Goal: Navigation & Orientation: Find specific page/section

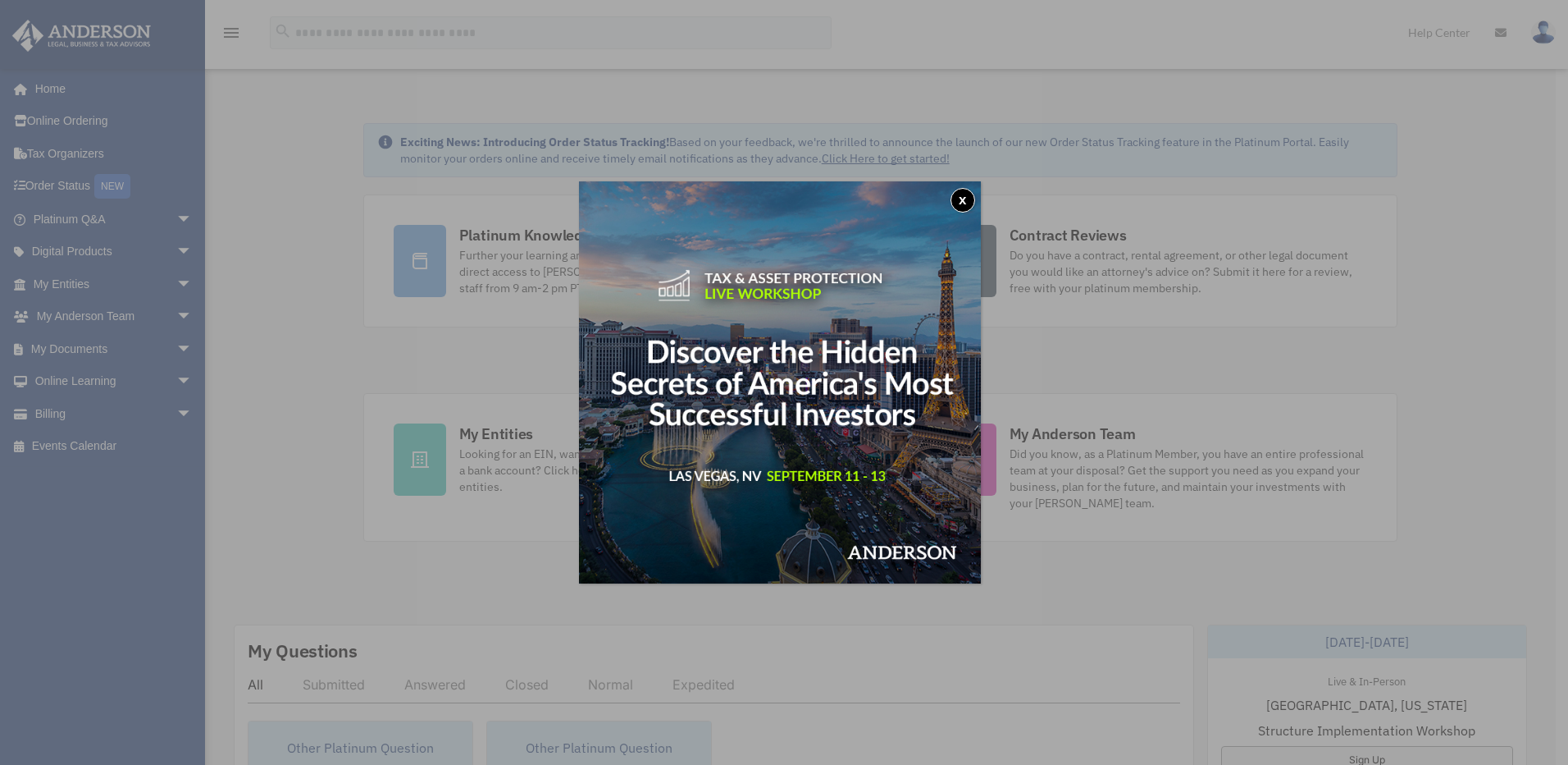
click at [965, 203] on button "x" at bounding box center [963, 200] width 25 height 25
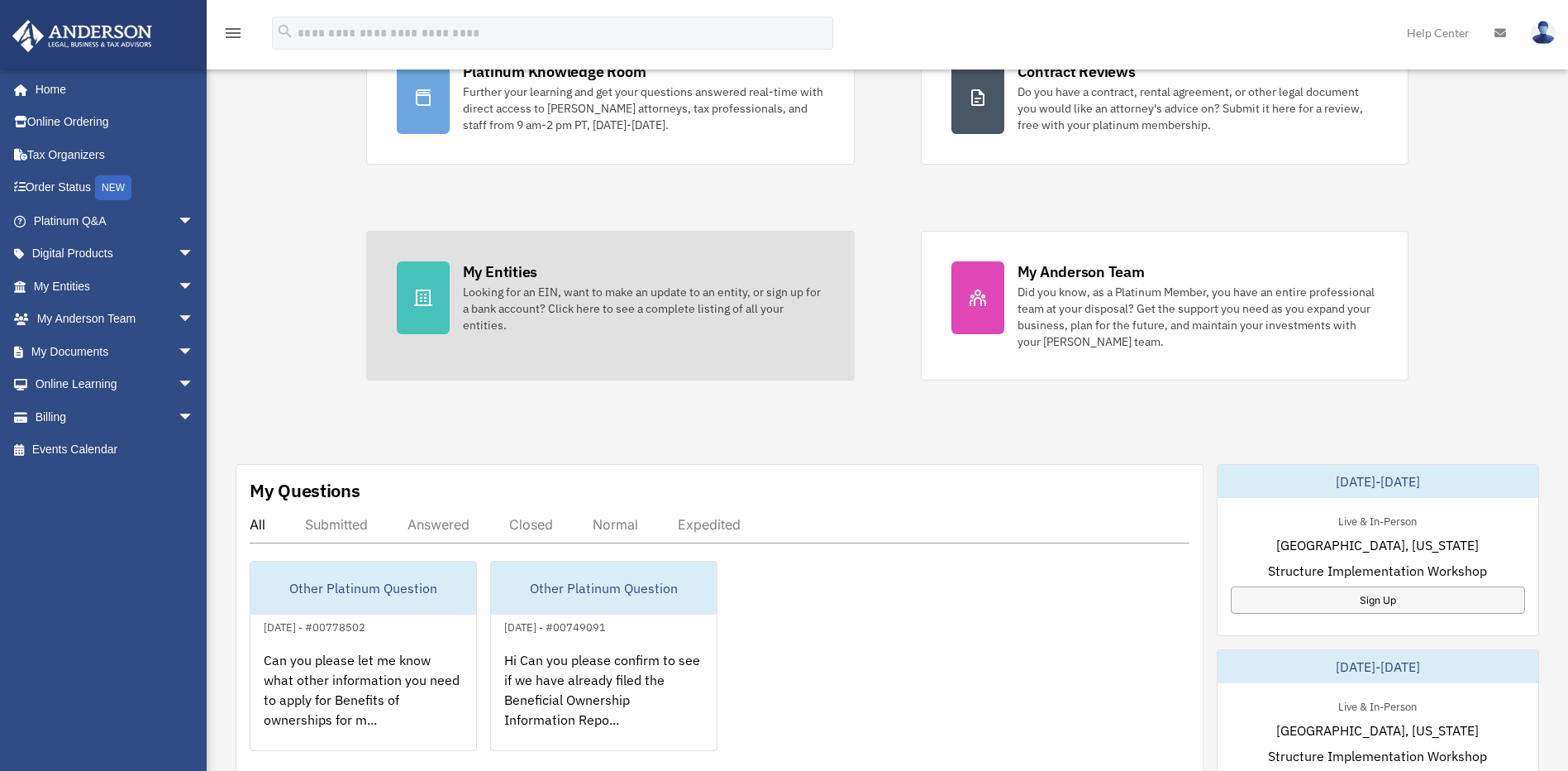
scroll to position [248, 0]
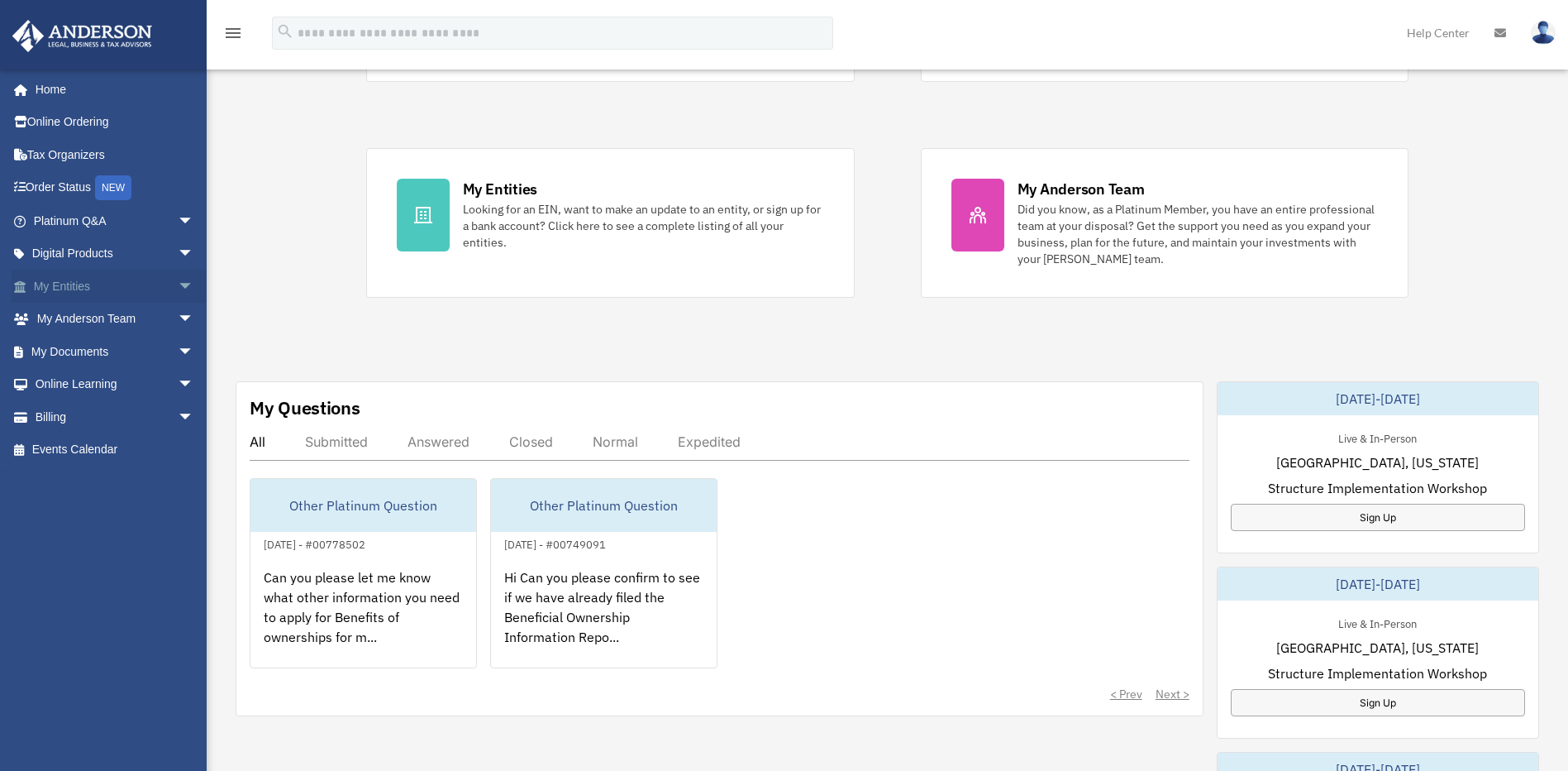
click at [178, 283] on span "arrow_drop_down" at bounding box center [194, 286] width 33 height 34
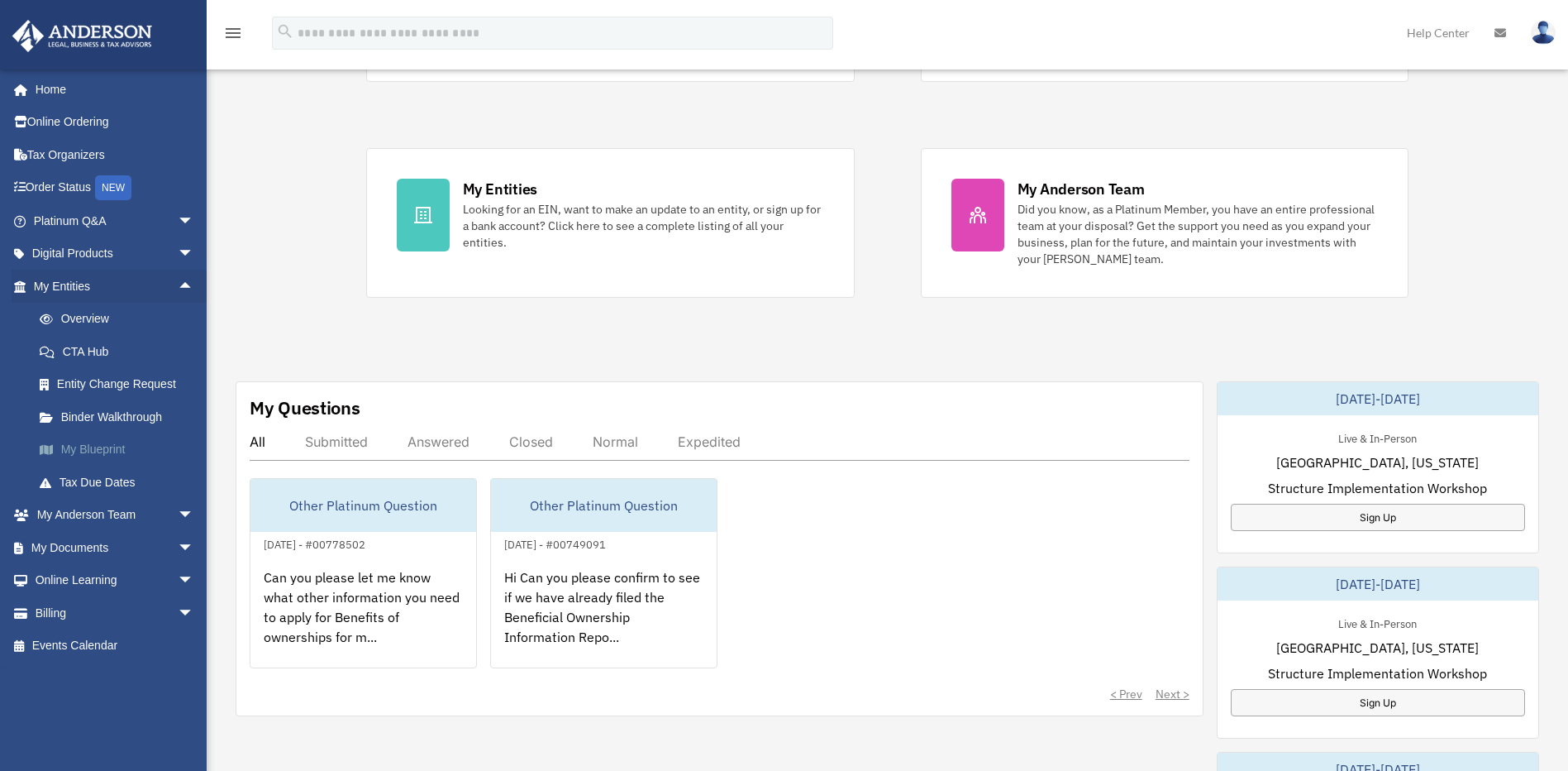
click at [109, 448] on link "My Blueprint" at bounding box center [121, 450] width 196 height 33
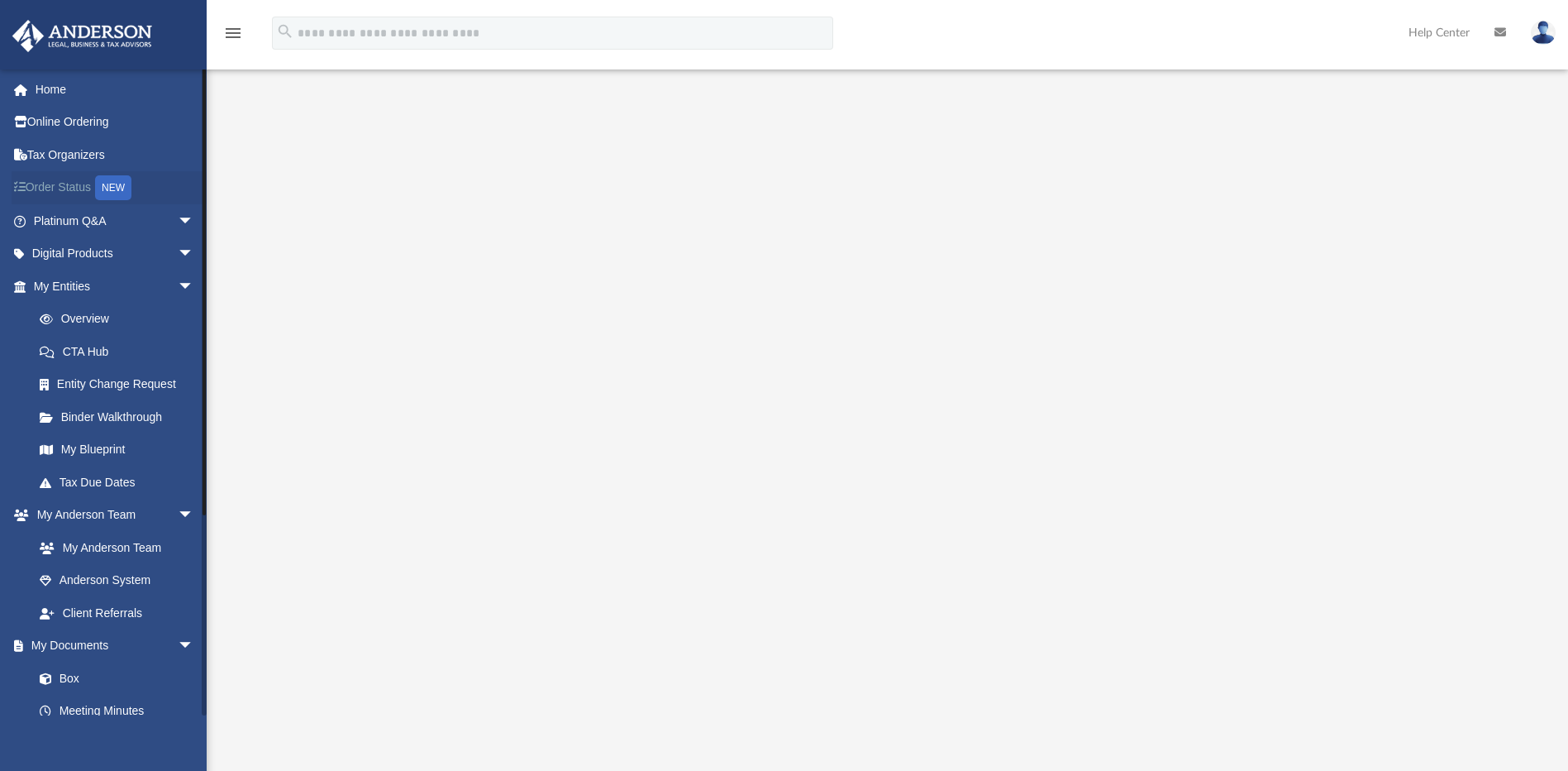
click at [126, 186] on div "NEW" at bounding box center [113, 188] width 36 height 25
click at [115, 484] on link "Tax Due Dates" at bounding box center [121, 482] width 196 height 33
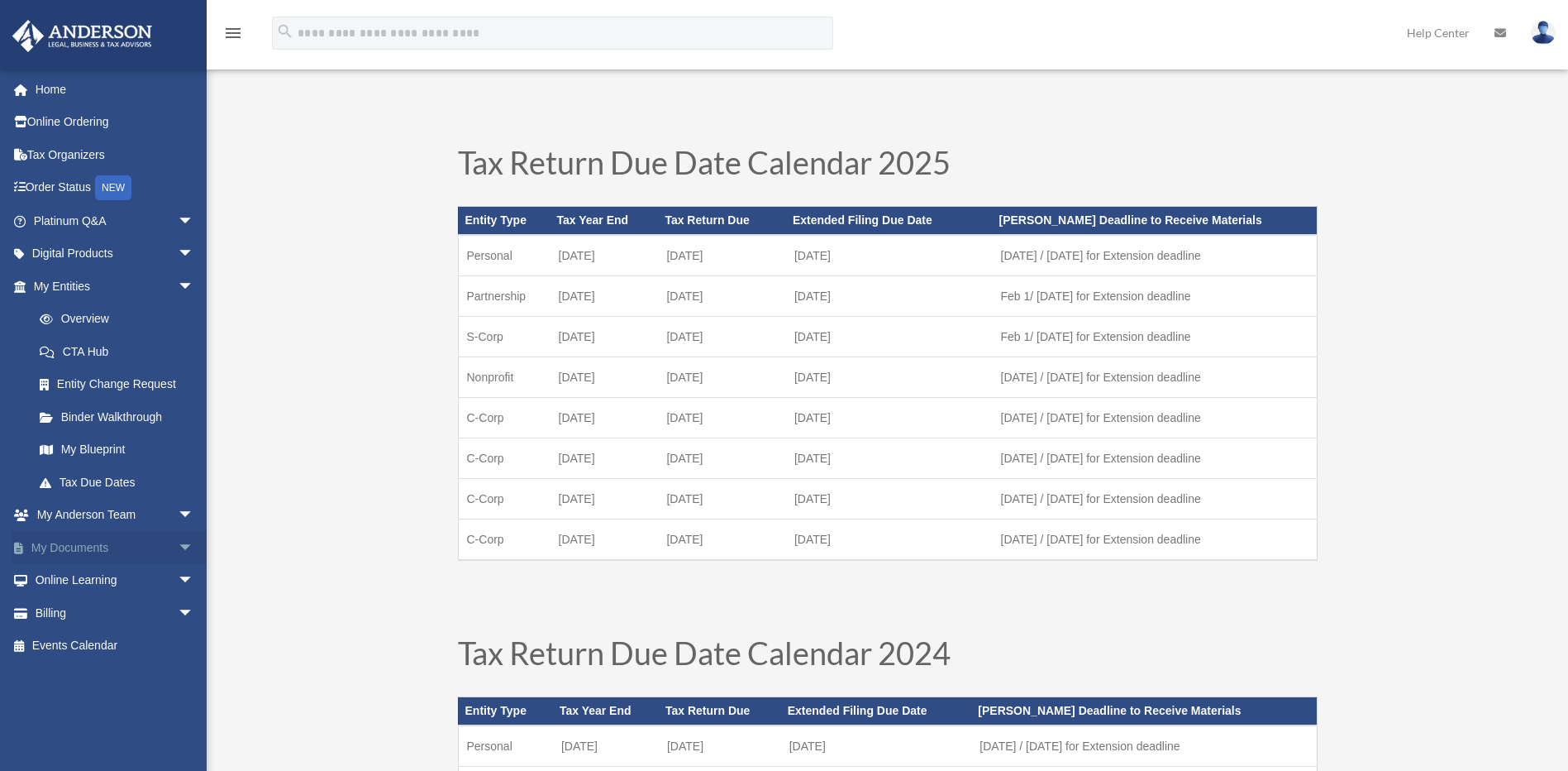
click at [178, 548] on span "arrow_drop_down" at bounding box center [194, 548] width 33 height 34
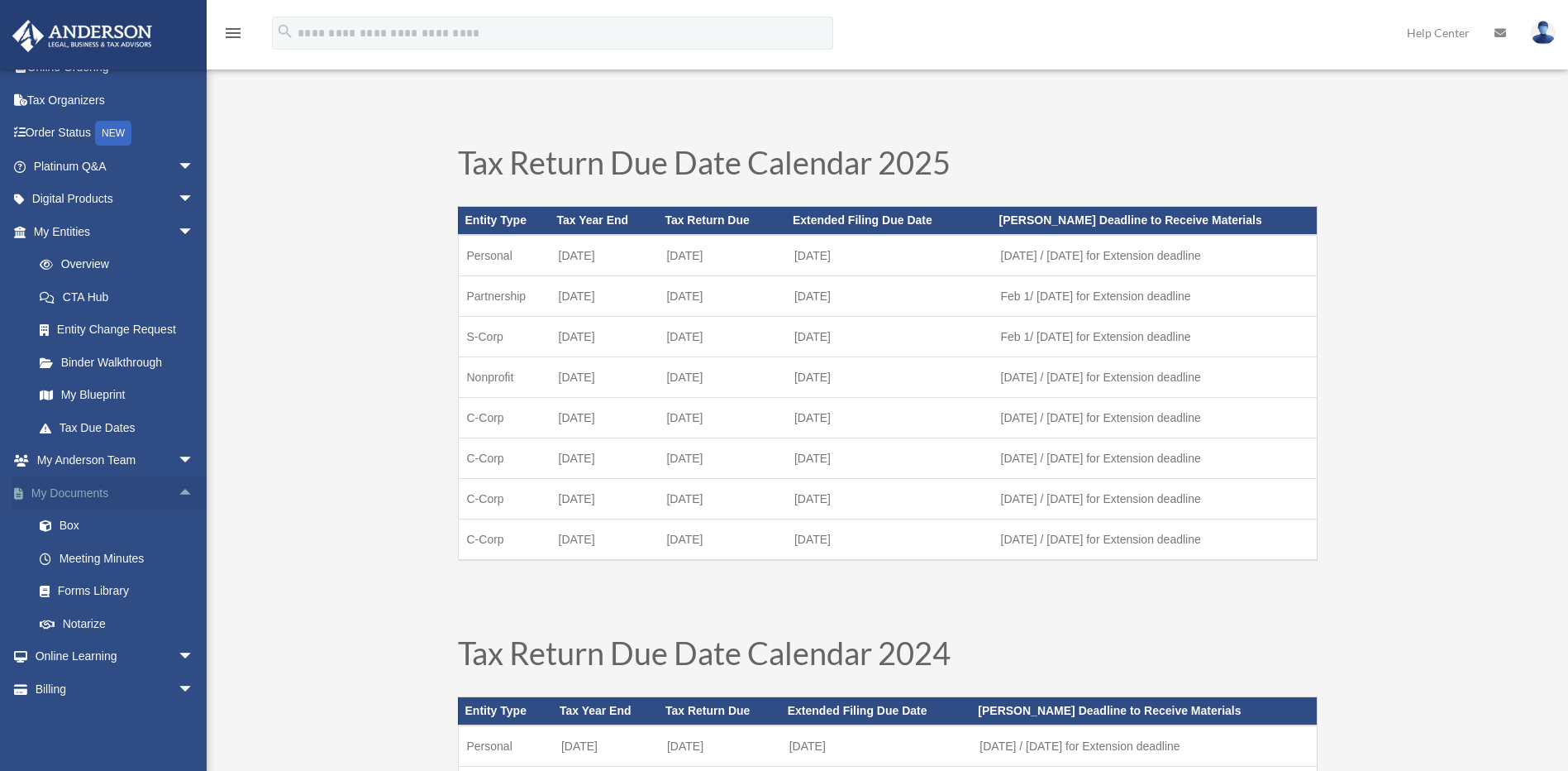
scroll to position [81, 0]
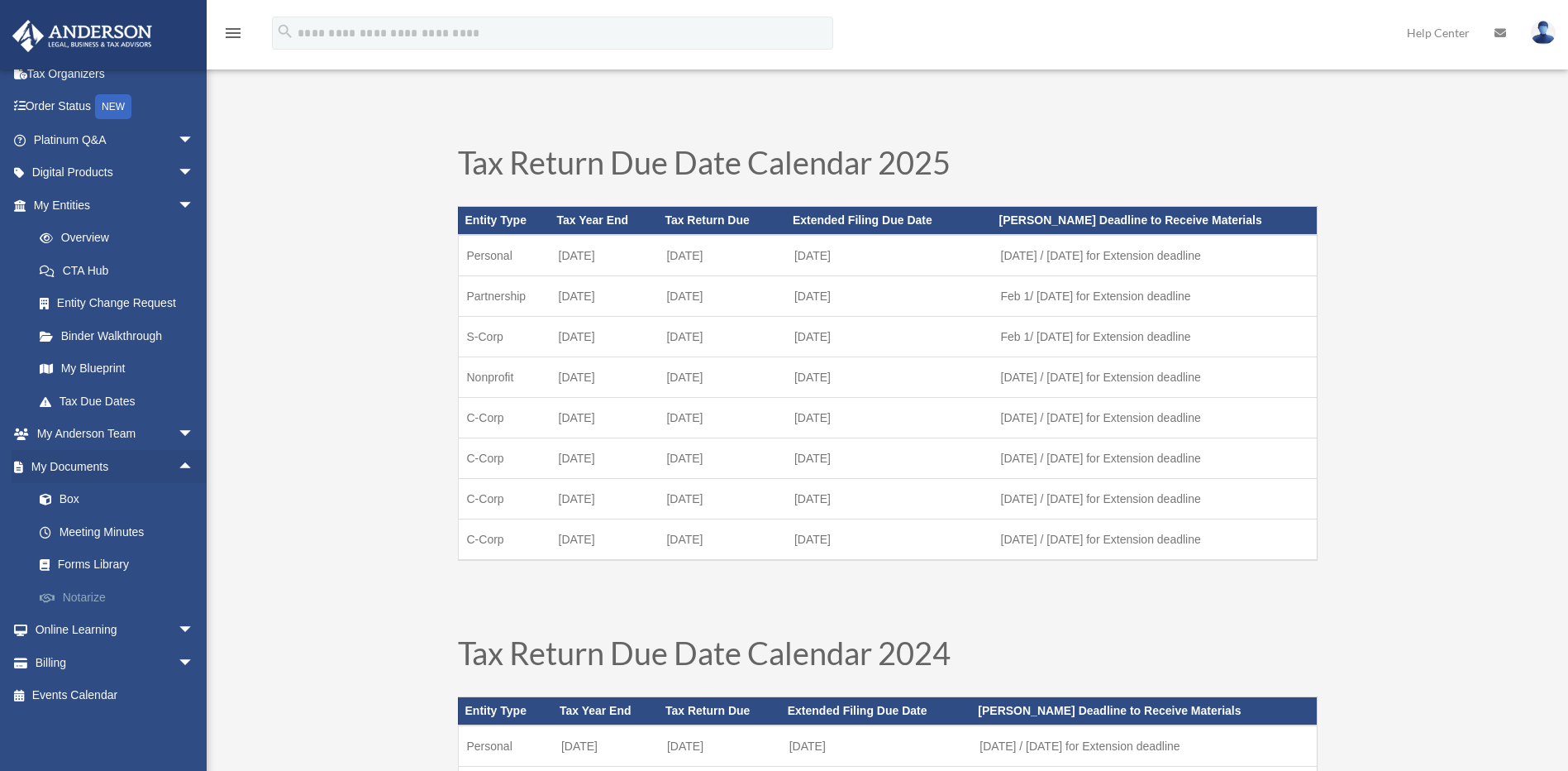
click at [98, 599] on link "Notarize" at bounding box center [121, 597] width 196 height 33
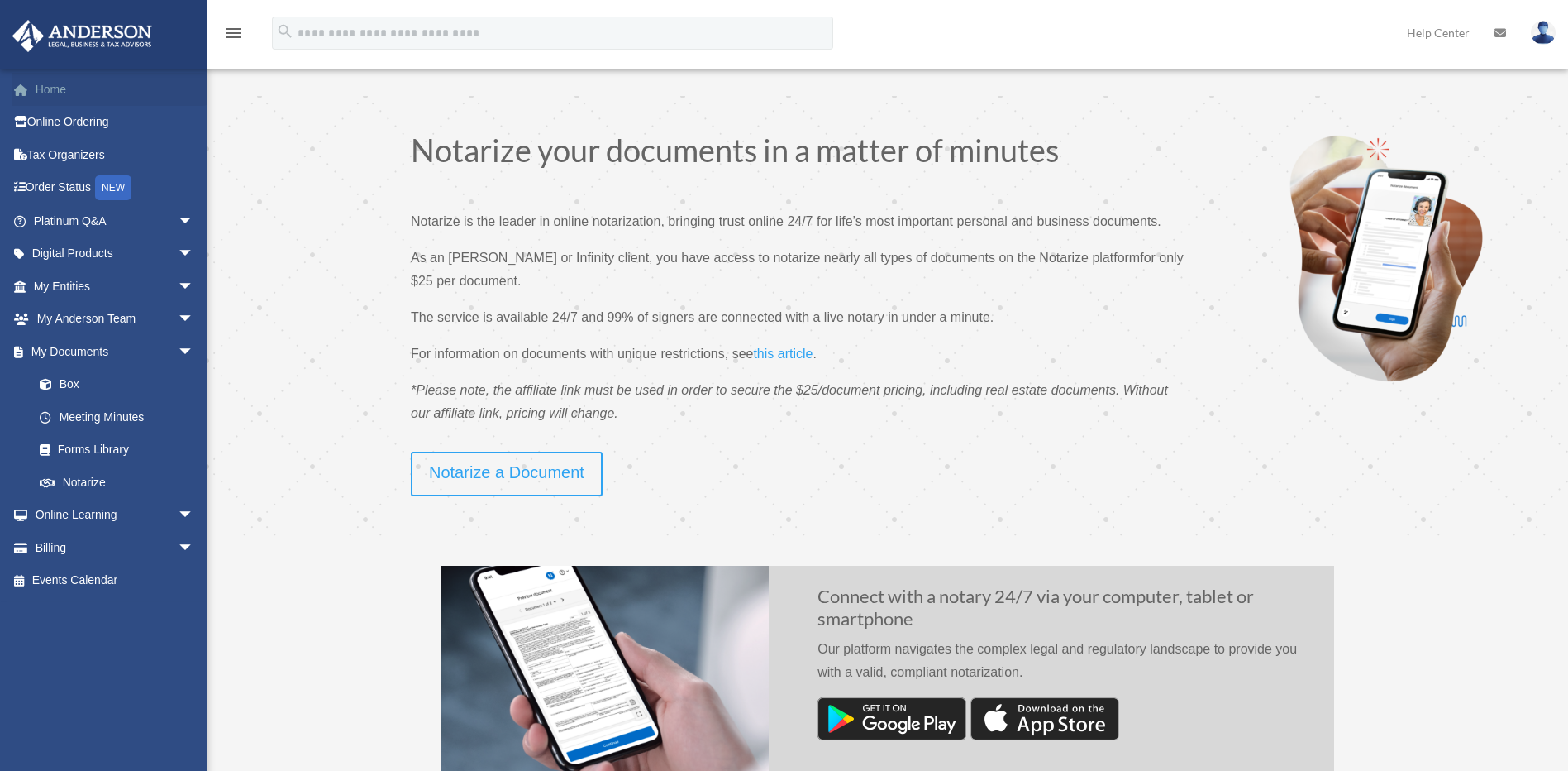
click at [57, 91] on link "Home" at bounding box center [115, 89] width 208 height 33
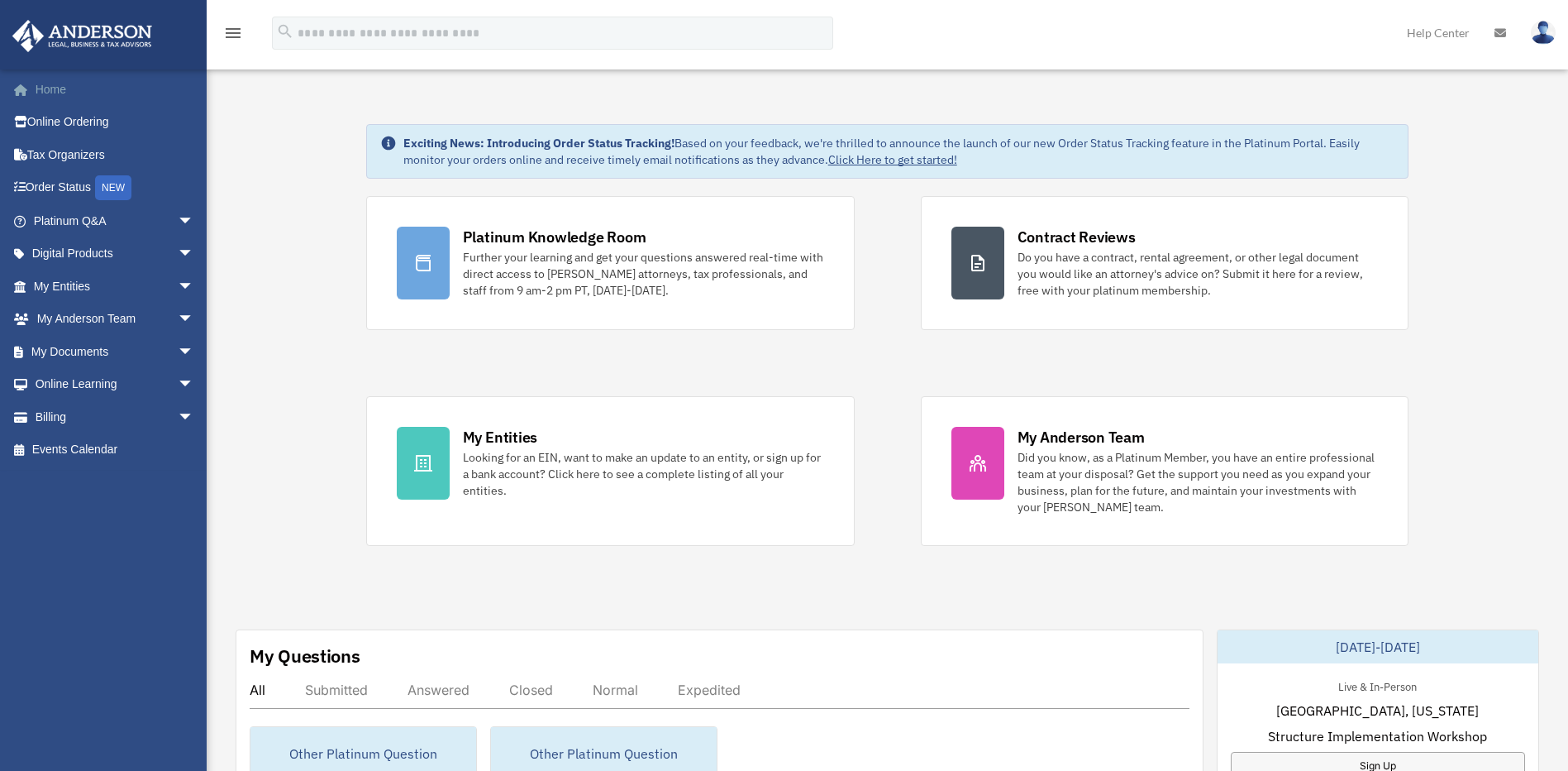
click at [50, 84] on link "Home" at bounding box center [115, 89] width 208 height 33
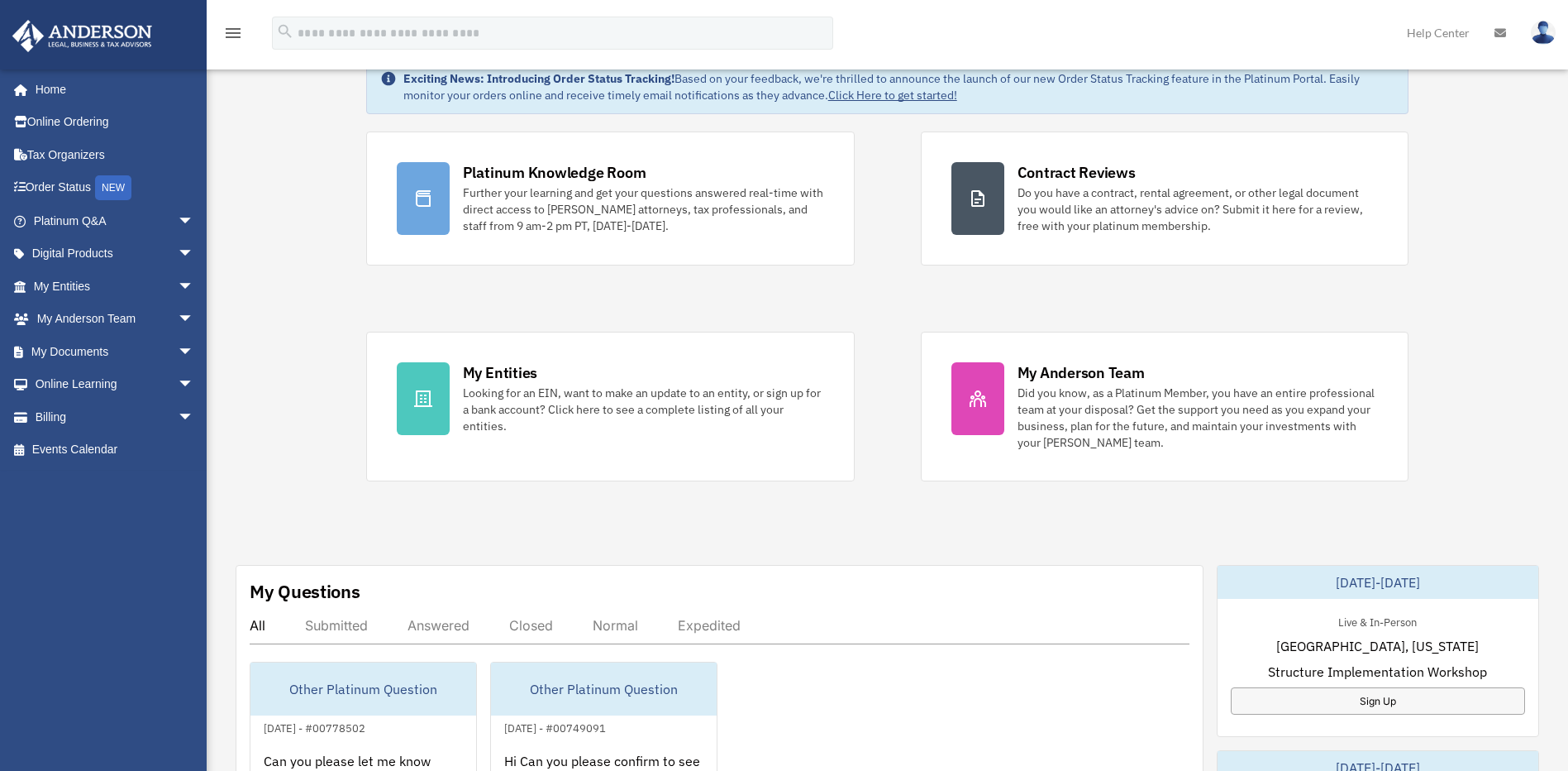
scroll to position [144, 0]
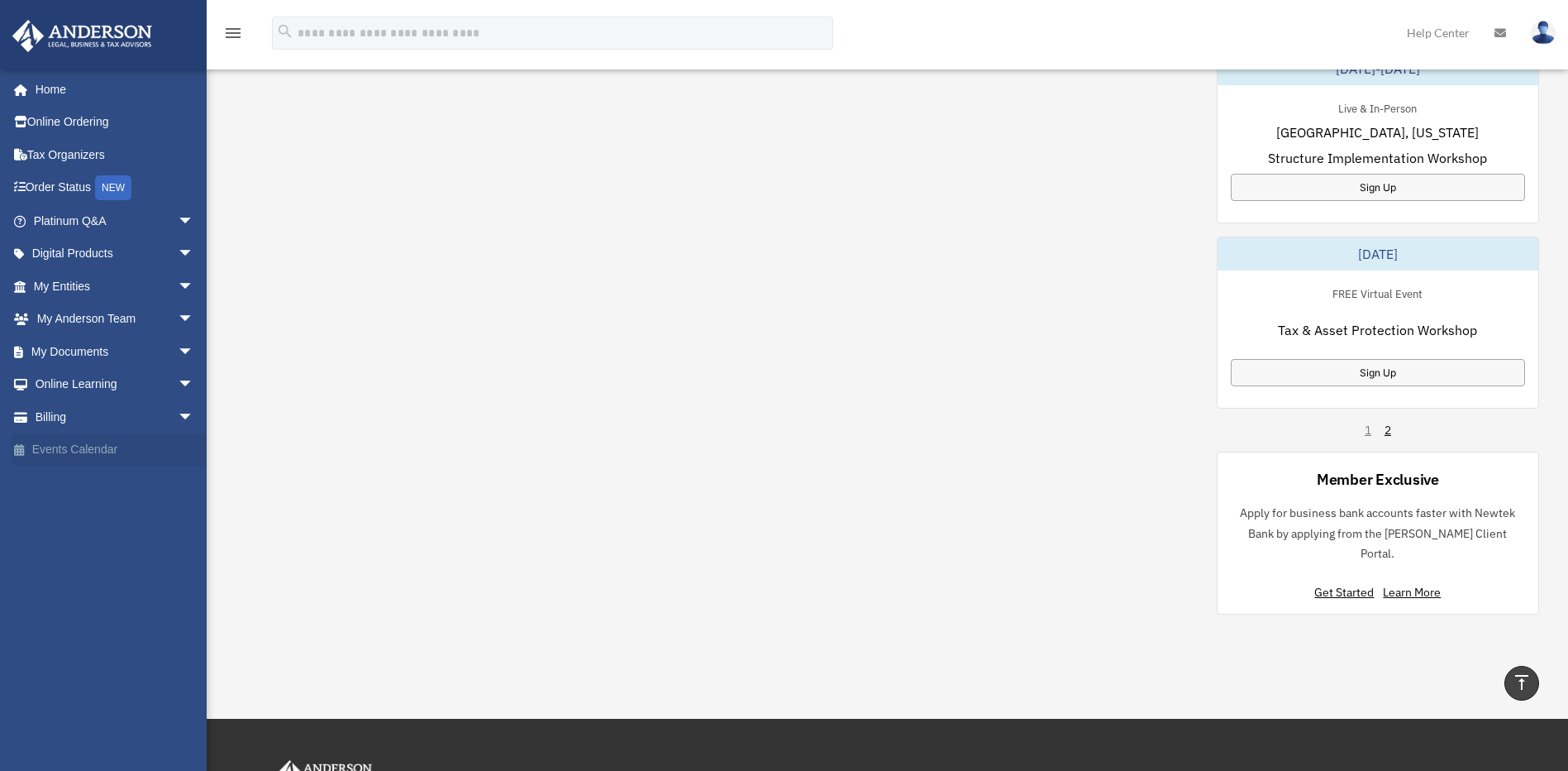
scroll to position [856, 0]
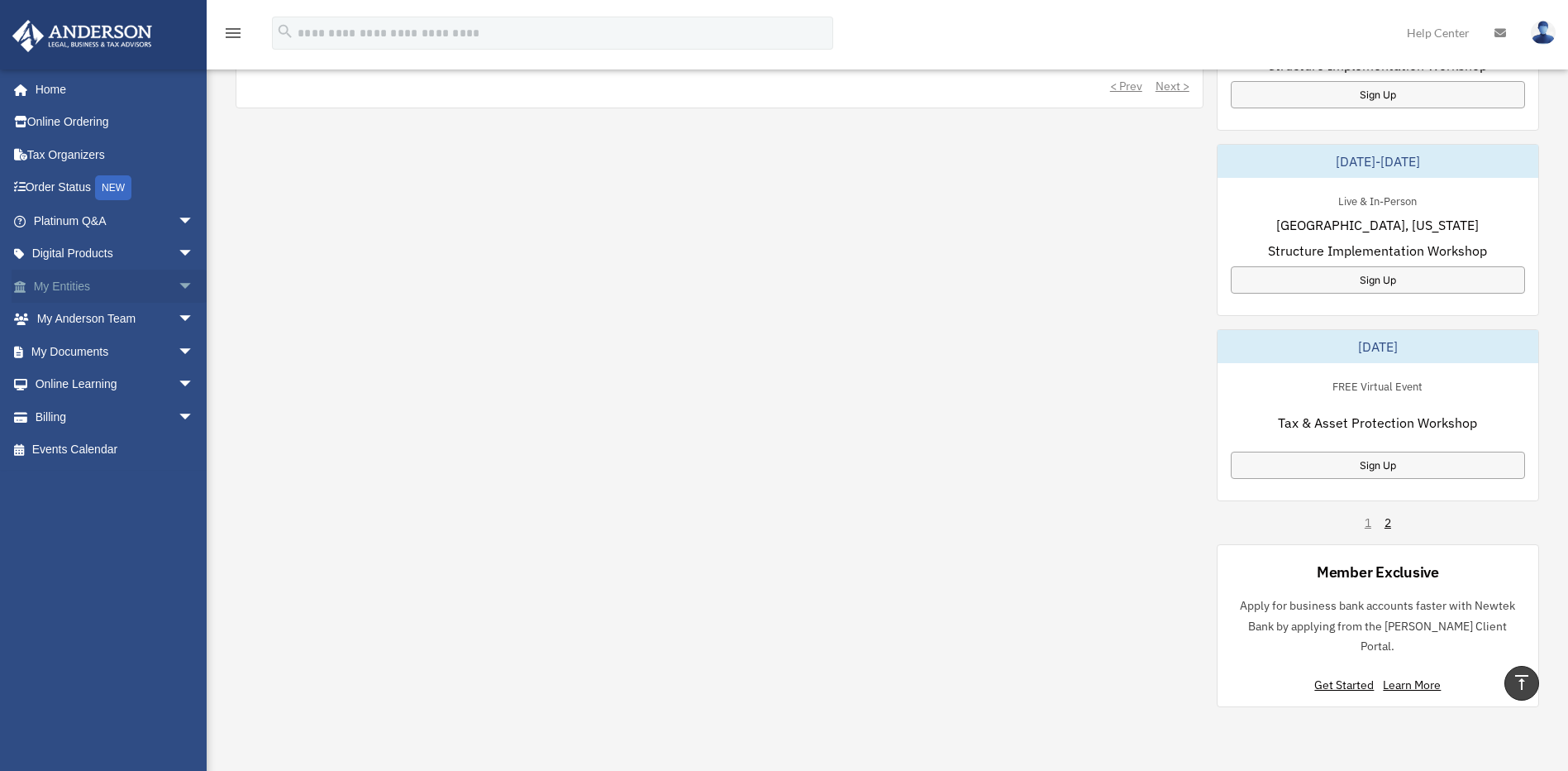
click at [178, 285] on span "arrow_drop_down" at bounding box center [194, 286] width 33 height 34
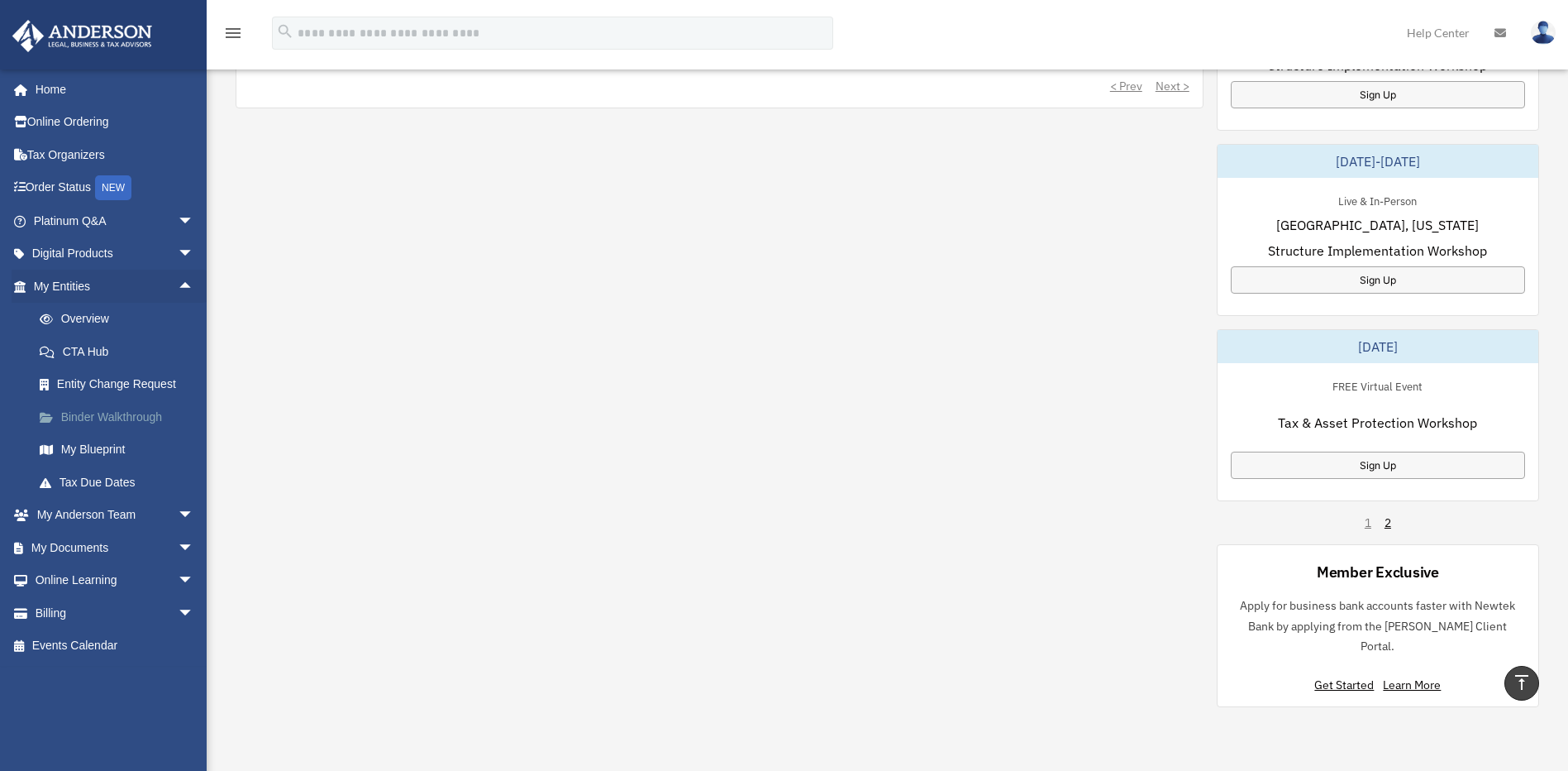
click at [146, 415] on link "Binder Walkthrough" at bounding box center [121, 417] width 196 height 33
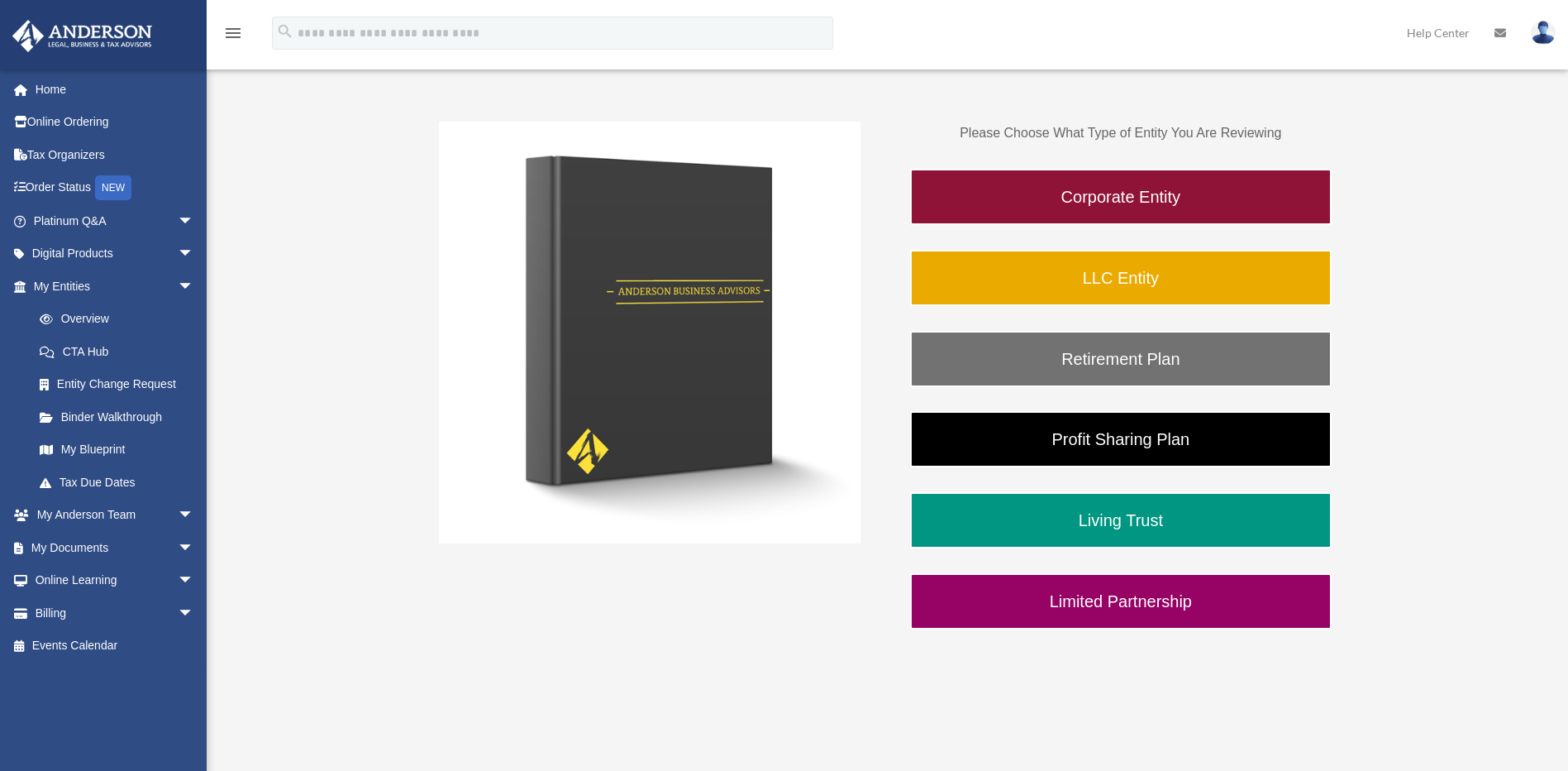
scroll to position [248, 0]
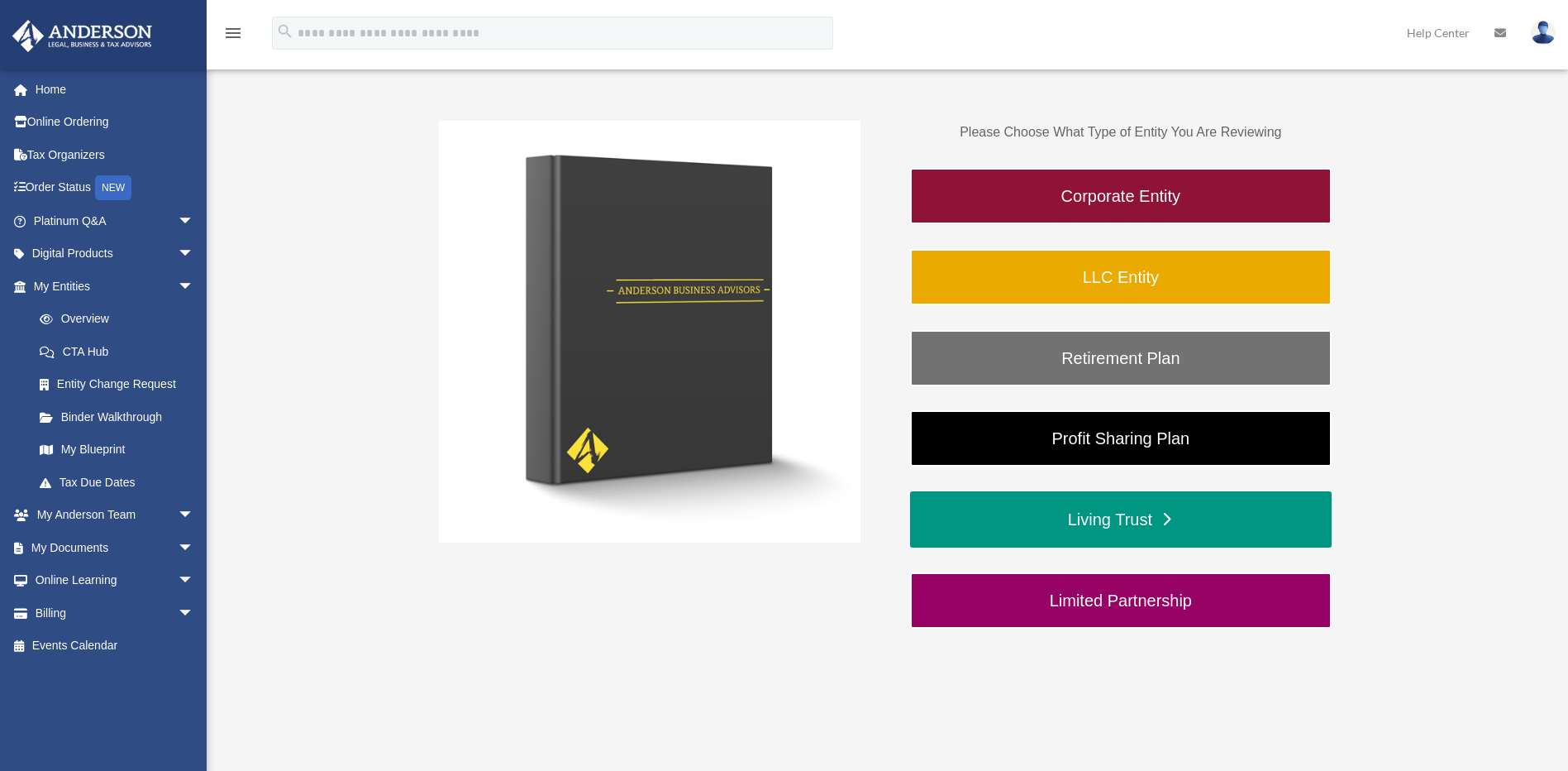
click at [1127, 517] on link "Living Trust" at bounding box center [1121, 520] width 422 height 56
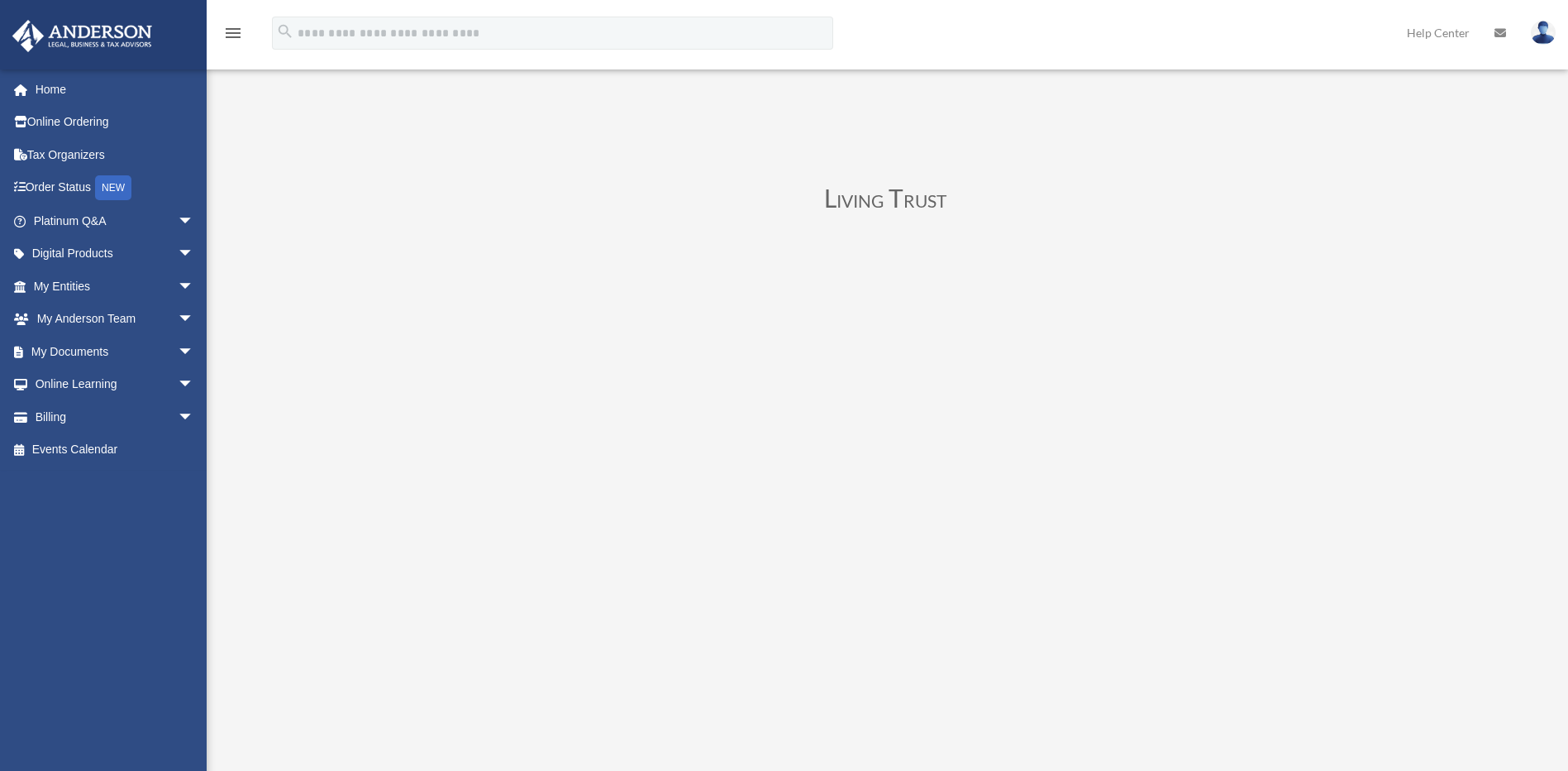
click at [1542, 38] on img at bounding box center [1543, 32] width 25 height 24
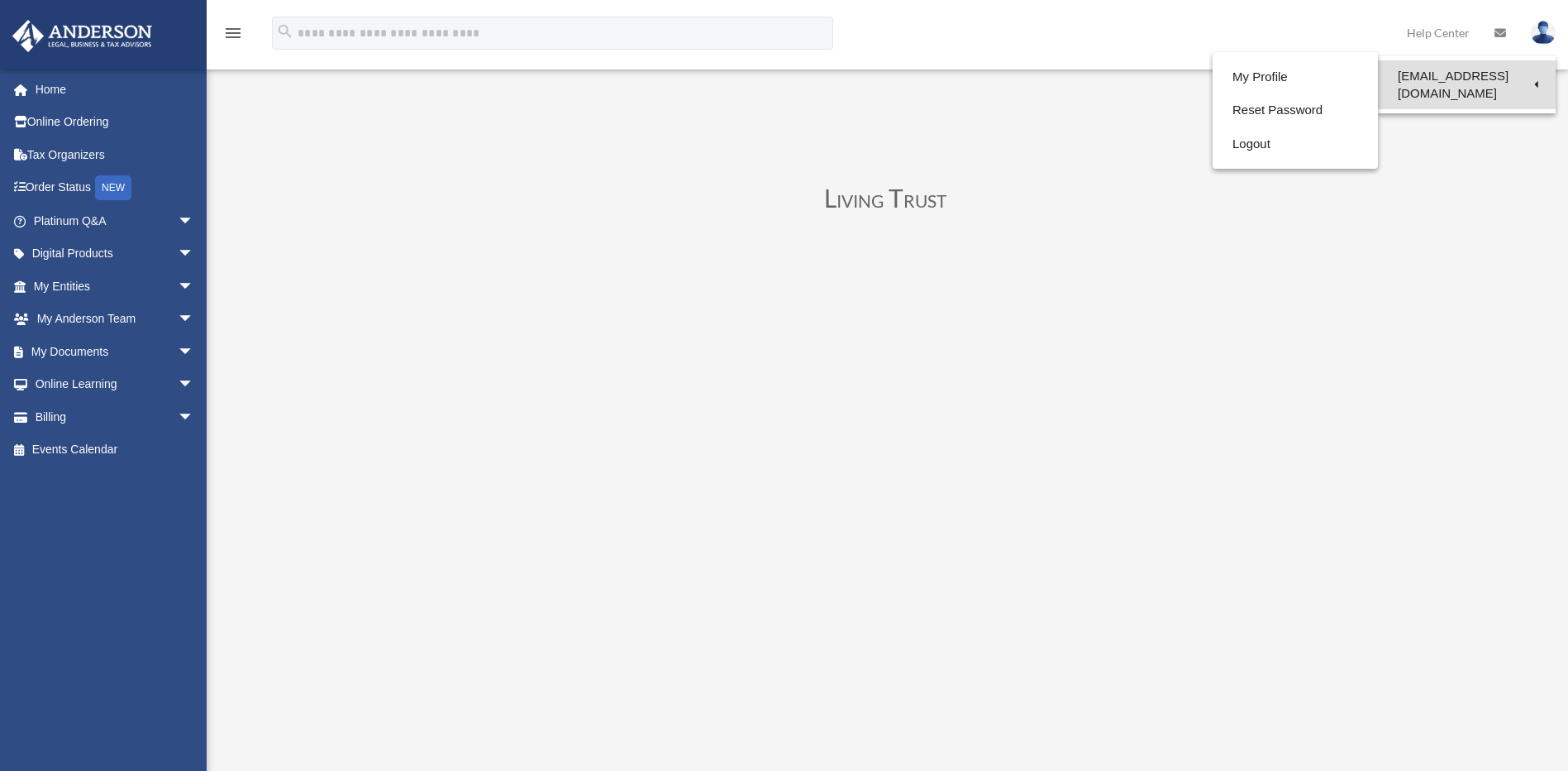
click at [1522, 74] on link "[EMAIL_ADDRESS][DOMAIN_NAME]" at bounding box center [1466, 84] width 178 height 49
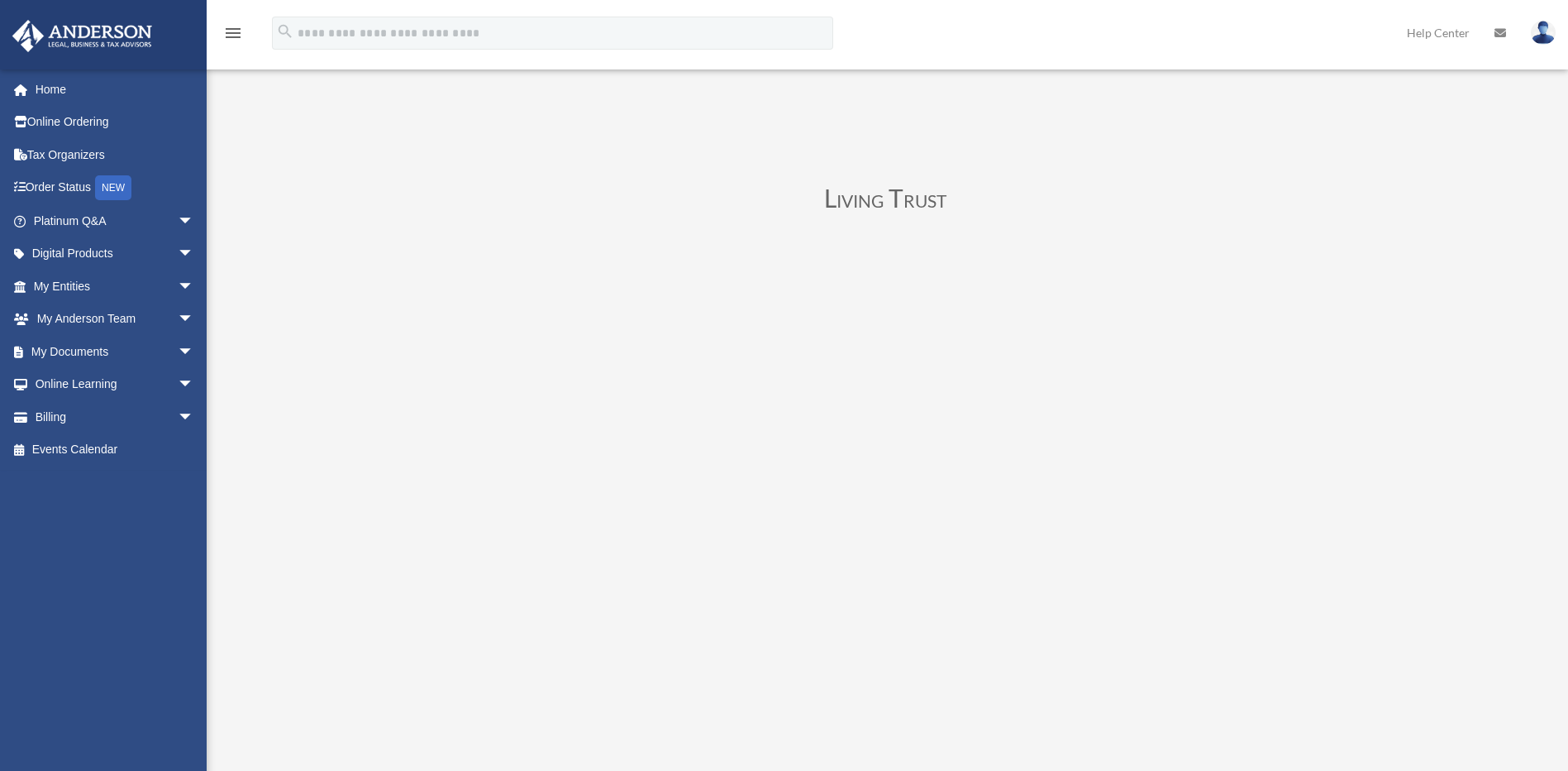
click at [1535, 40] on img at bounding box center [1543, 32] width 25 height 24
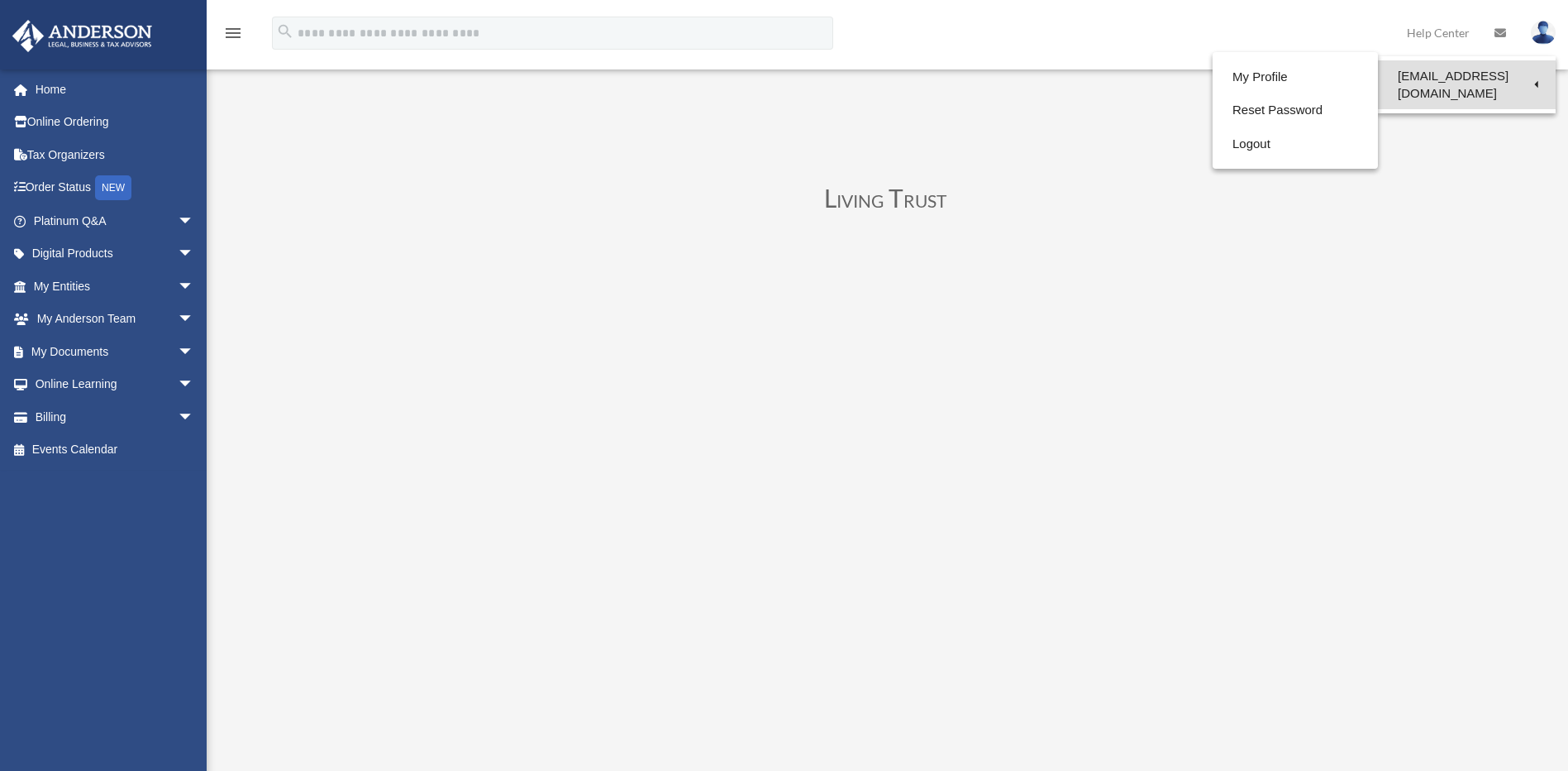
click at [1486, 74] on link "[EMAIL_ADDRESS][DOMAIN_NAME]" at bounding box center [1466, 84] width 178 height 49
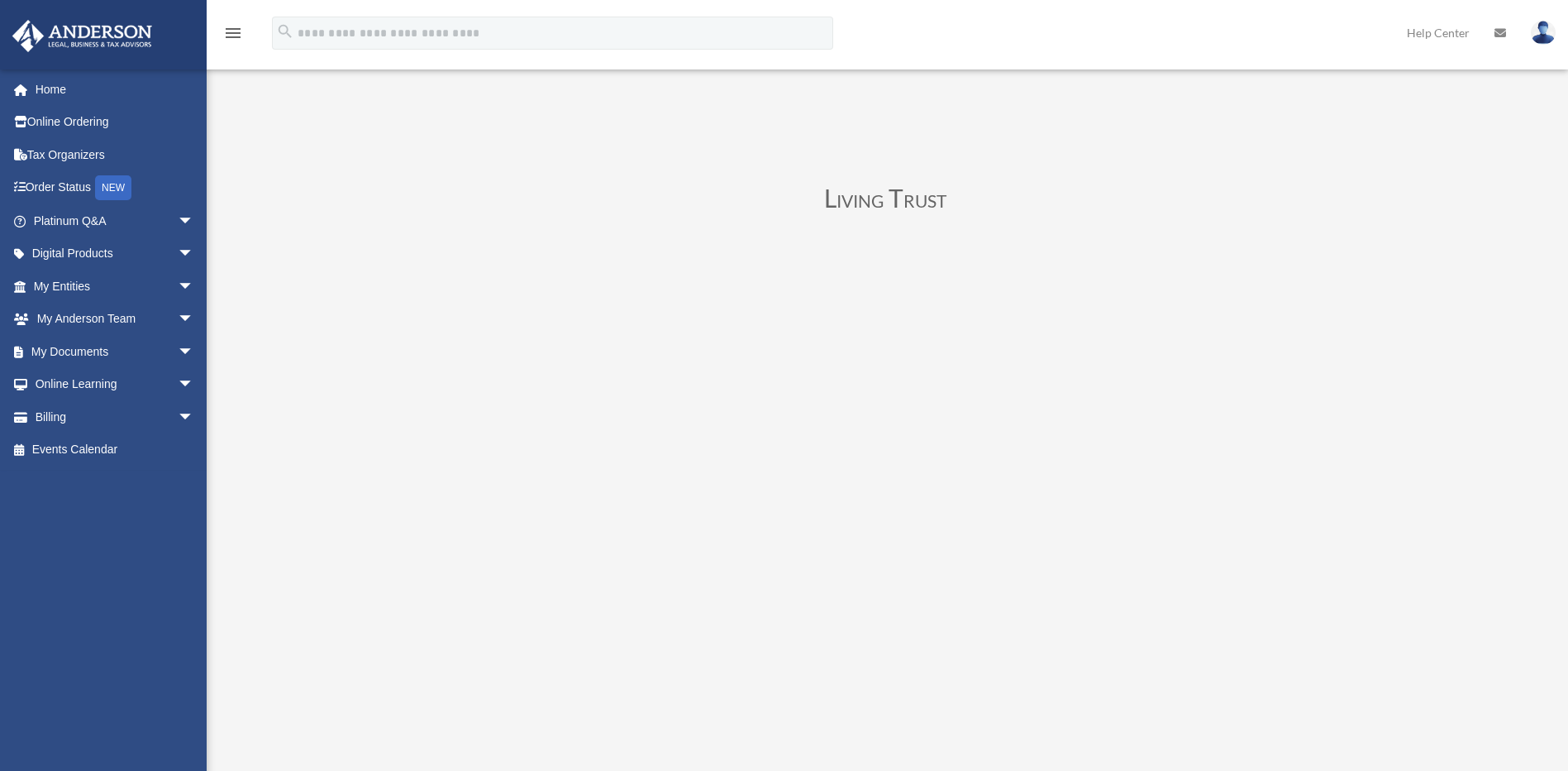
click at [1518, 38] on link at bounding box center [1500, 32] width 36 height 65
click at [1537, 32] on img at bounding box center [1543, 32] width 25 height 24
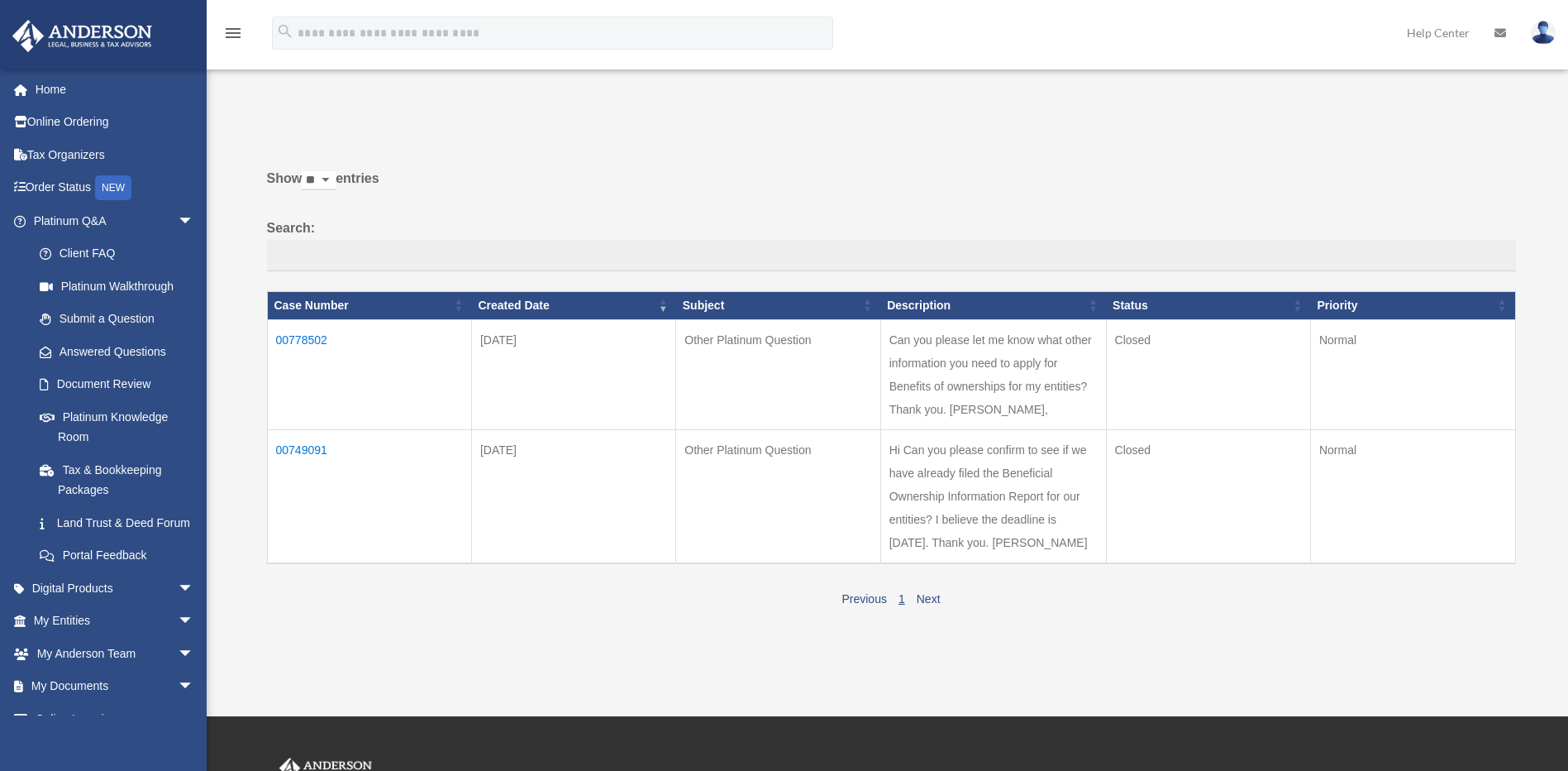
click at [1542, 23] on img at bounding box center [1543, 32] width 25 height 24
click at [1269, 141] on link "Logout" at bounding box center [1296, 144] width 165 height 34
